Goal: Browse casually: Explore the website without a specific task or goal

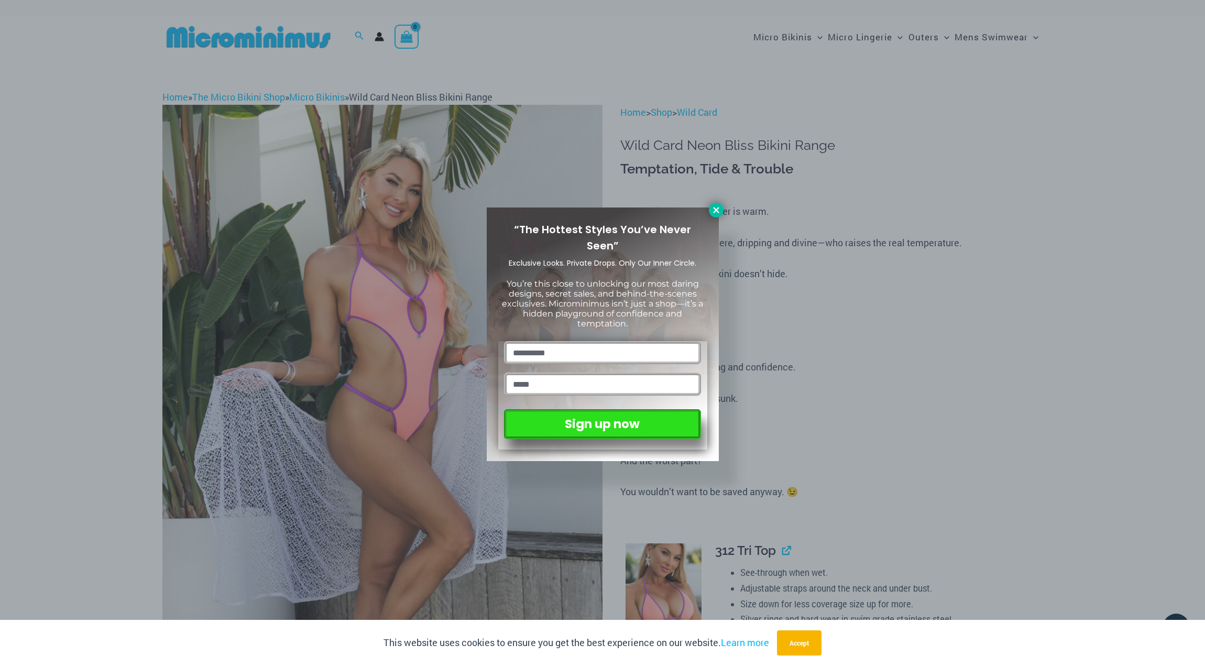
click at [715, 210] on icon at bounding box center [716, 209] width 9 height 9
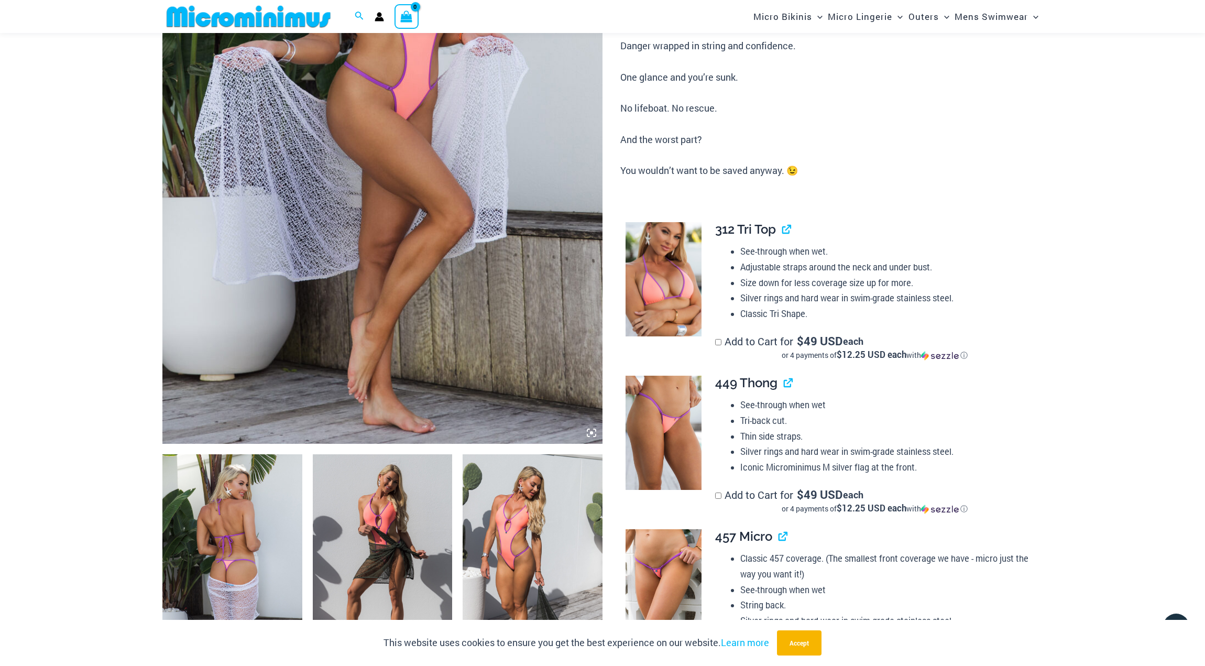
scroll to position [560, 0]
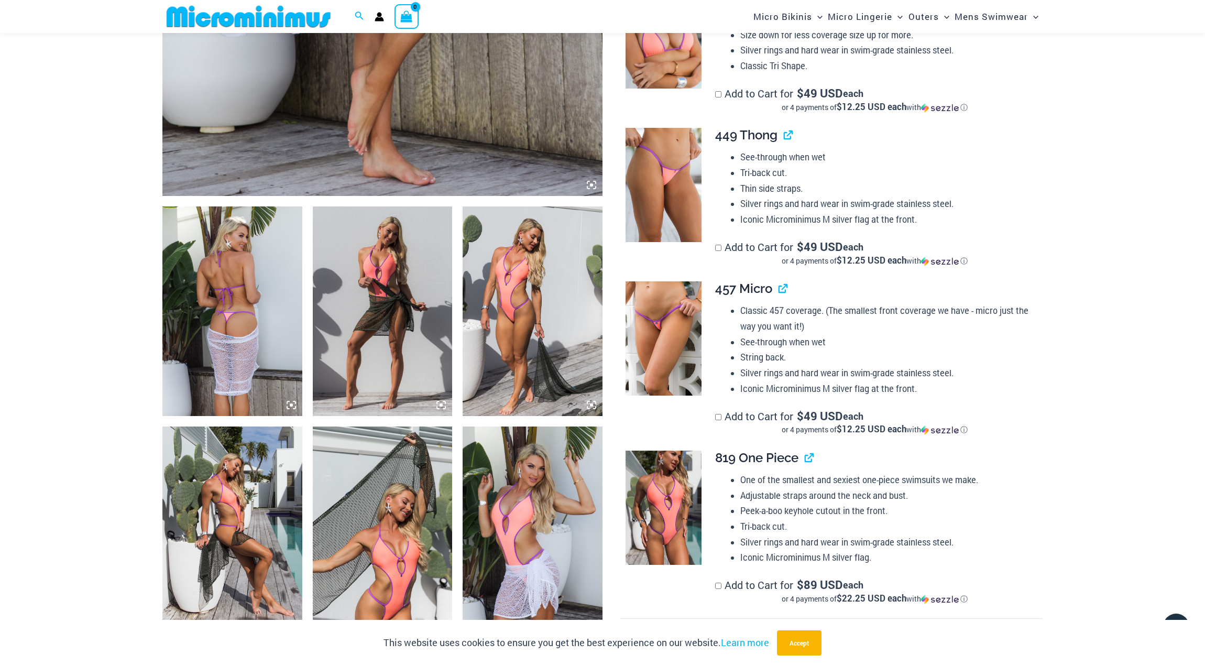
click at [646, 354] on img at bounding box center [664, 338] width 76 height 114
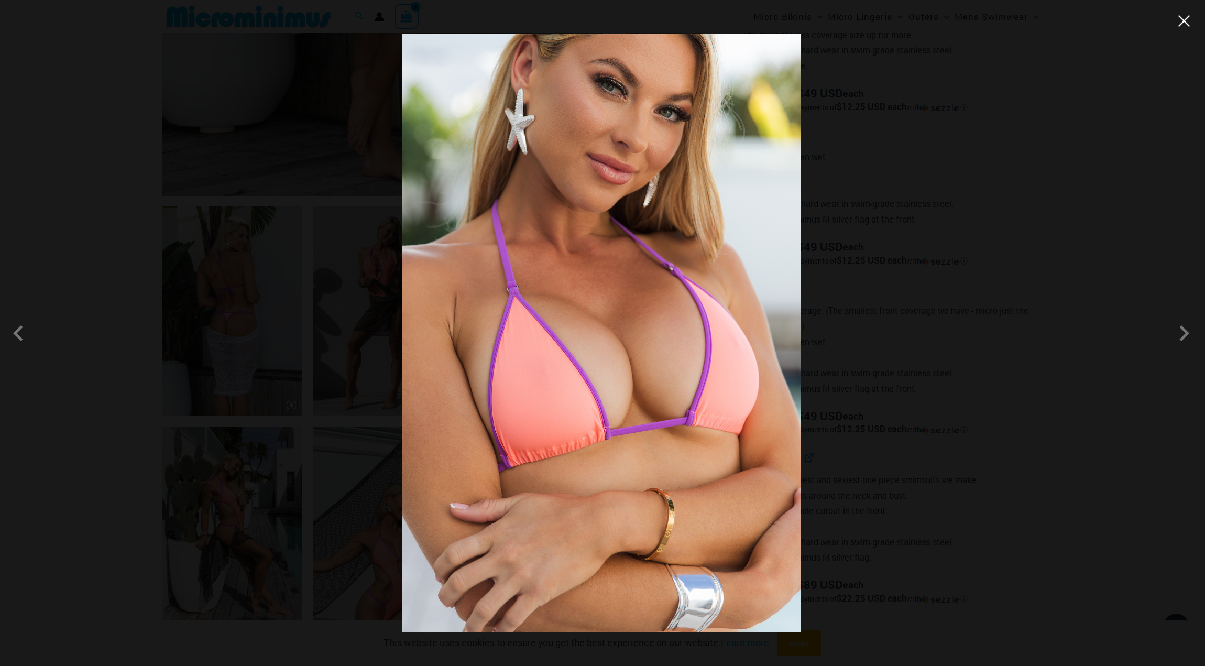
click at [1185, 24] on button "Close" at bounding box center [1184, 21] width 16 height 16
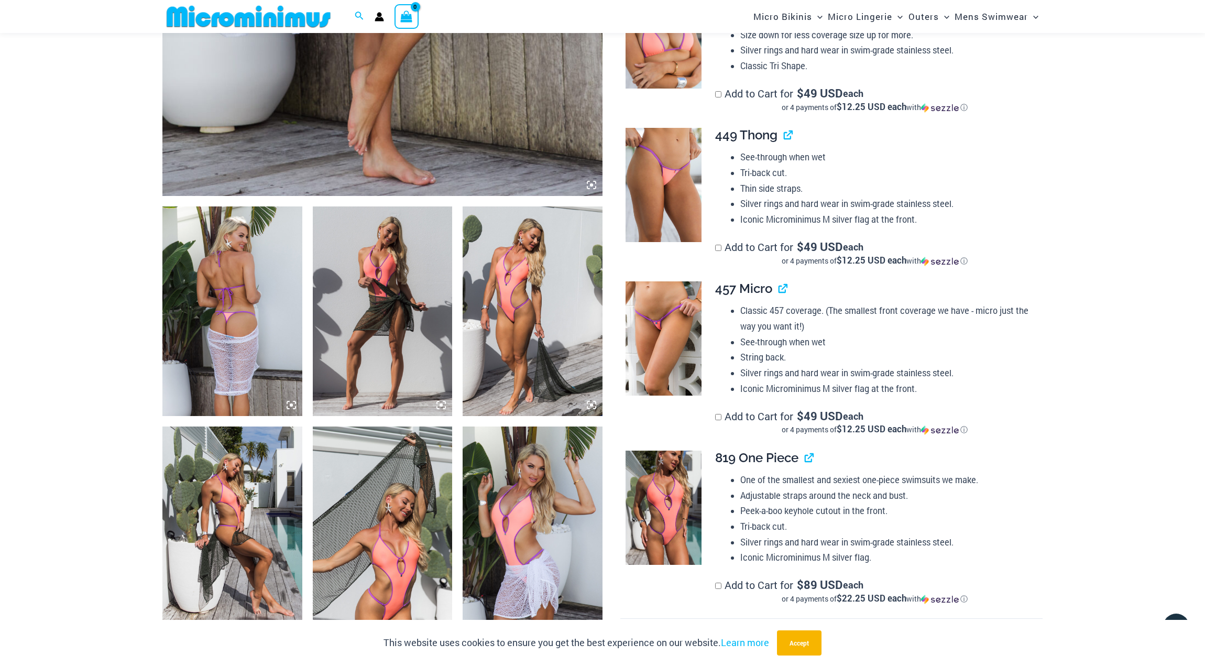
click at [224, 346] on img at bounding box center [232, 311] width 140 height 210
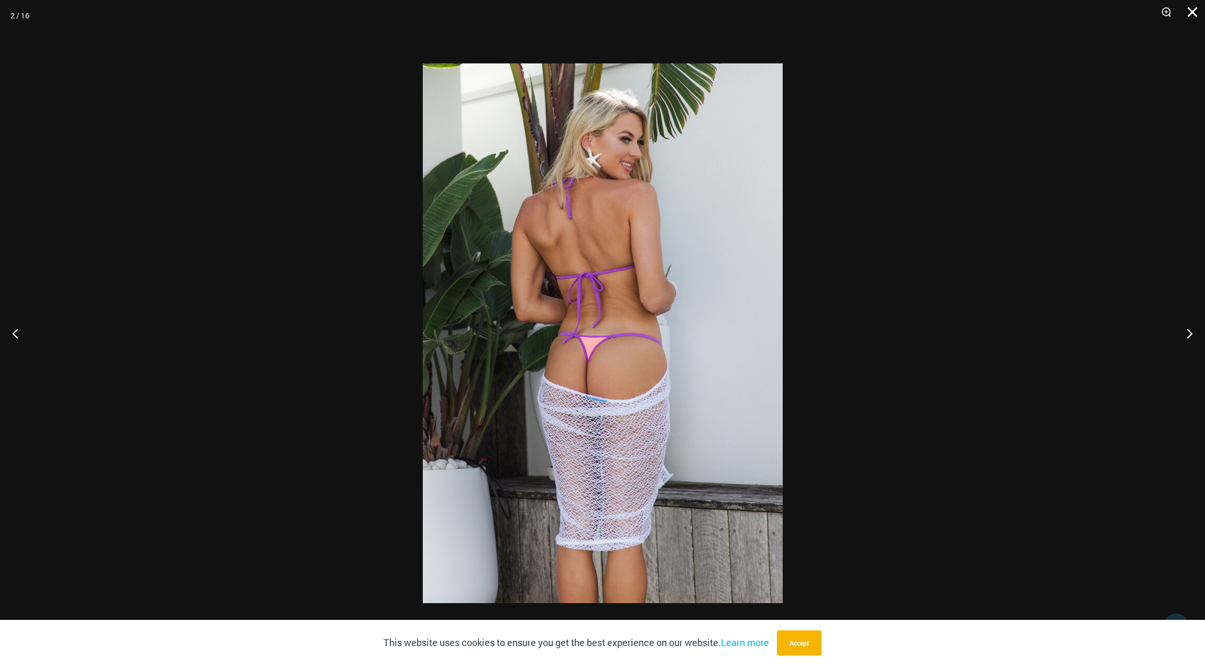
click at [1196, 3] on button "Close" at bounding box center [1189, 15] width 26 height 31
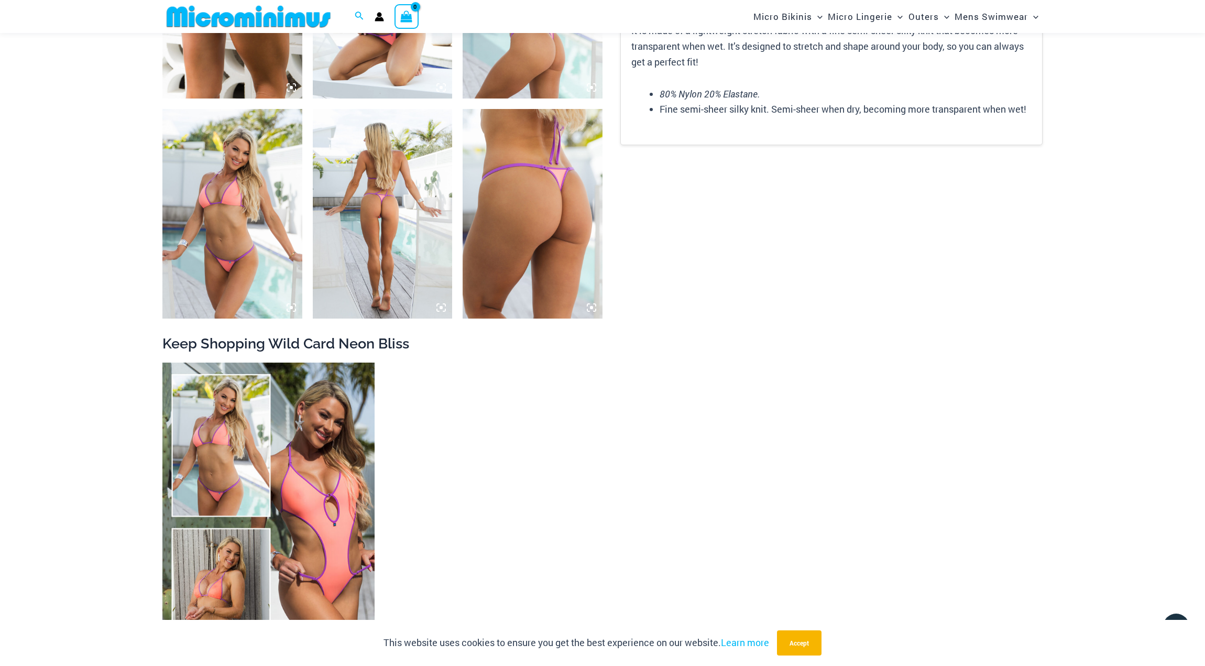
scroll to position [1513, 0]
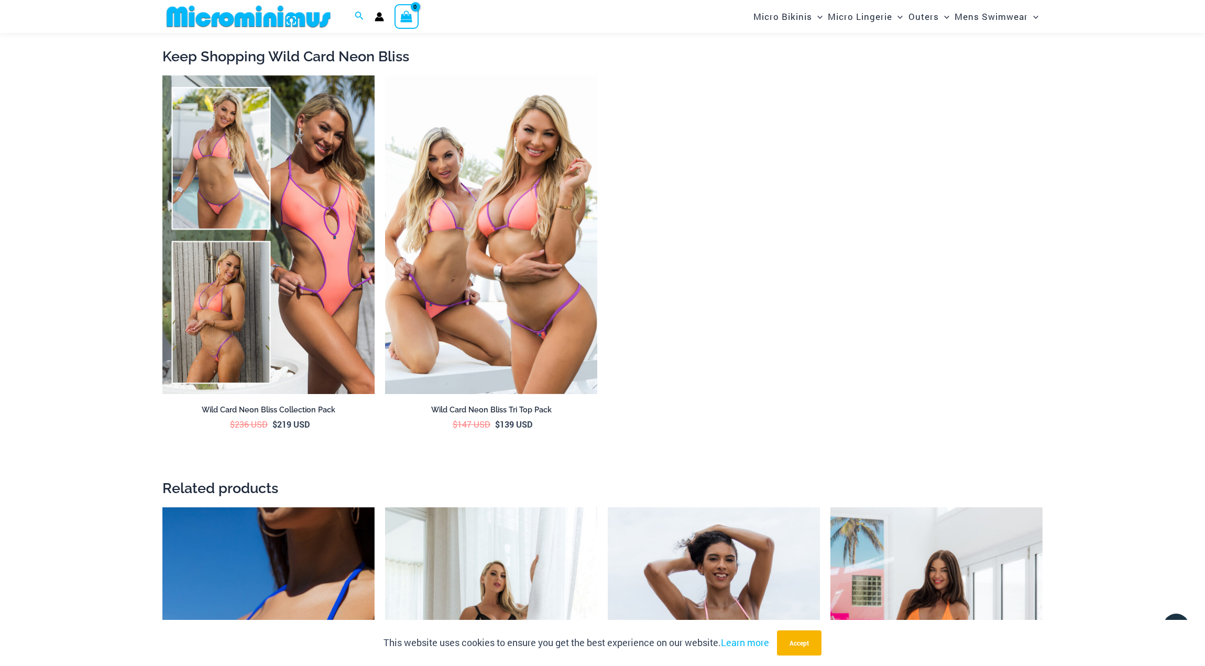
scroll to position [1907, 0]
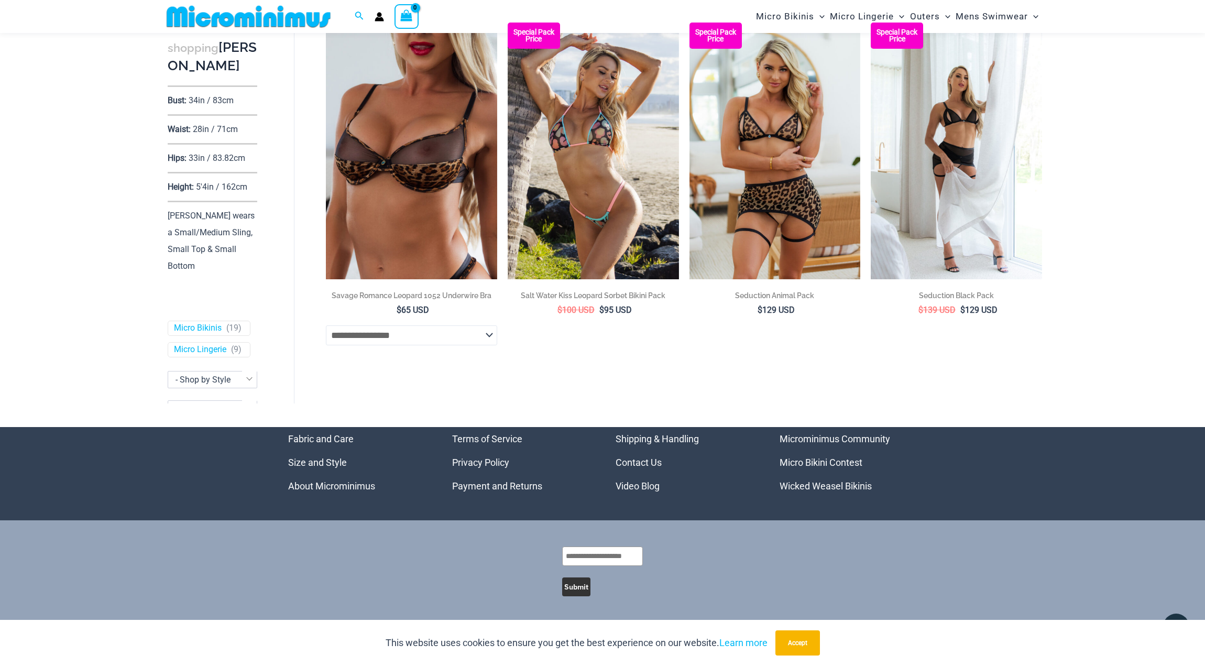
scroll to position [2260, 0]
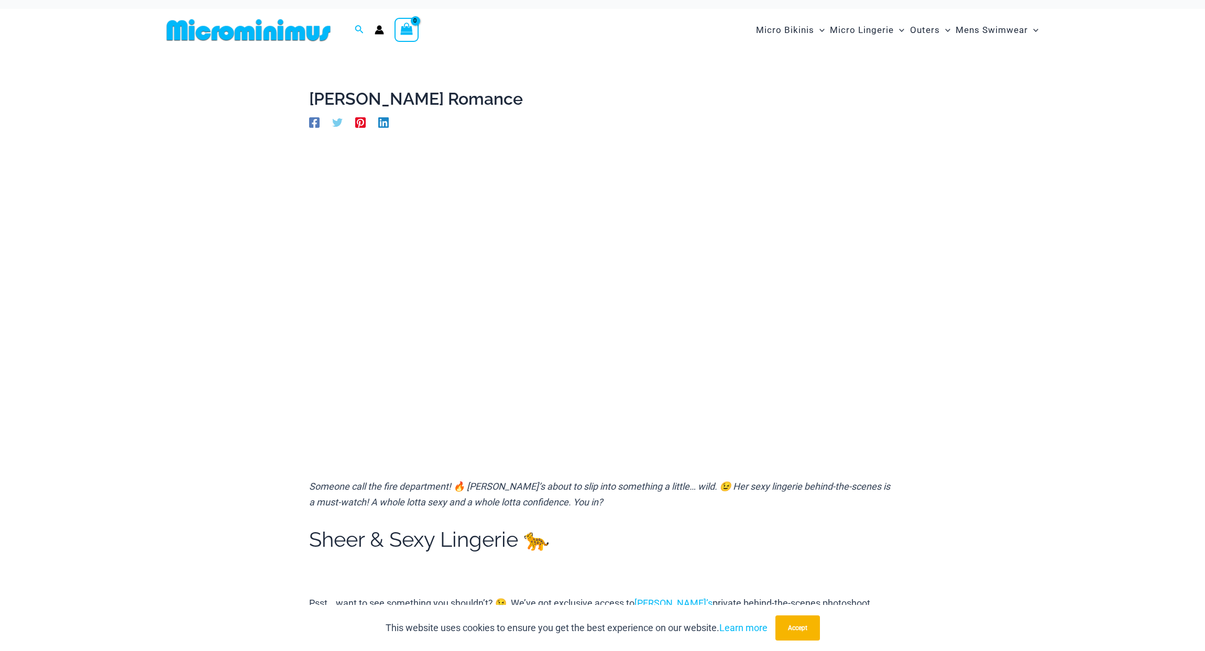
scroll to position [8, 0]
